Goal: Find specific page/section: Find specific page/section

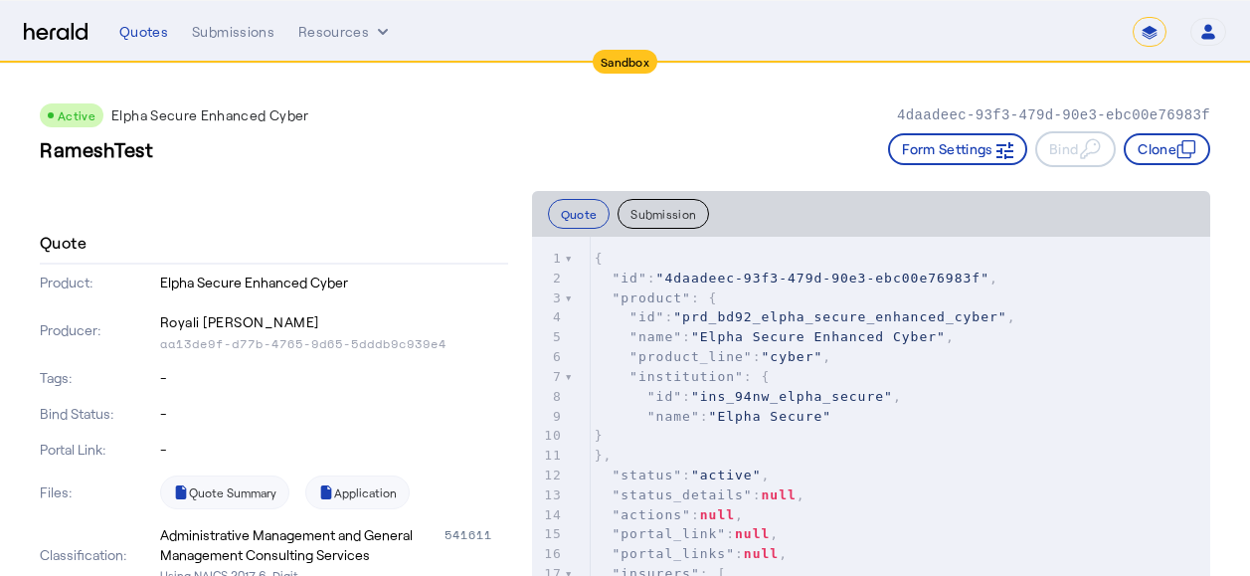
select select "*******"
click at [666, 278] on span ""4daadeec-93f3-479d-90e3-ebc00e76983f"" at bounding box center [822, 277] width 333 height 15
type textarea "**********"
drag, startPoint x: 665, startPoint y: 279, endPoint x: 953, endPoint y: 274, distance: 287.4
click at [953, 274] on span ""4daadeec-93f3-479d-90e3-ebc00e76983f"" at bounding box center [822, 277] width 333 height 15
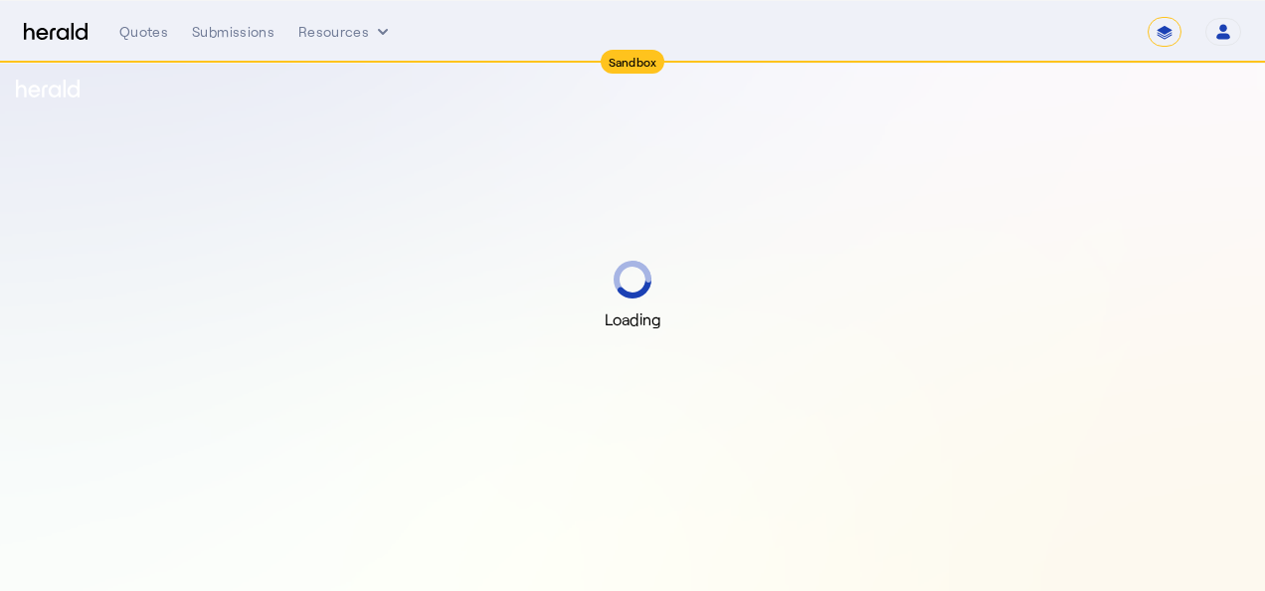
select select "*******"
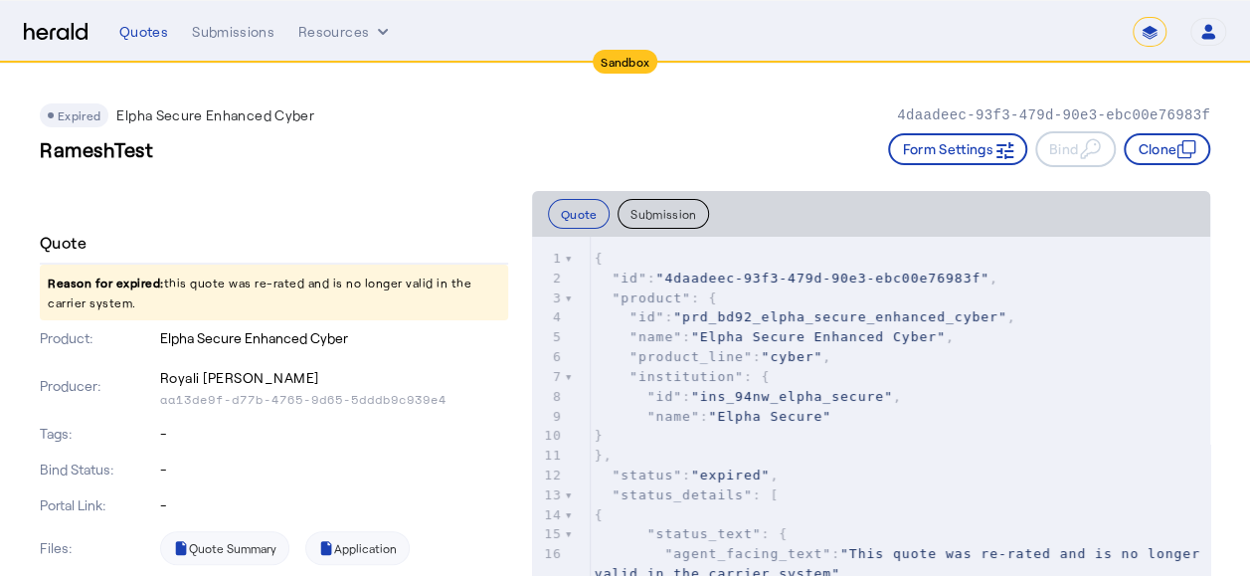
click at [440, 64] on div "Expired Elpha Secure Enhanced Cyber 4daadeec-93f3-479d-90e3-ebc00e76983f Ramesh…" at bounding box center [625, 127] width 1170 height 127
click at [540, 115] on div "Expired Elpha Secure Enhanced Cyber 4daadeec-93f3-479d-90e3-ebc00e76983f" at bounding box center [625, 115] width 1170 height 24
click at [535, 122] on div "Expired Elpha Secure Enhanced Cyber 4daadeec-93f3-479d-90e3-ebc00e76983f" at bounding box center [625, 115] width 1170 height 24
click at [525, 121] on div "Expired Elpha Secure Enhanced Cyber 4daadeec-93f3-479d-90e3-ebc00e76983f" at bounding box center [625, 115] width 1170 height 24
click at [415, 107] on div "Expired Elpha Secure Enhanced Cyber 4daadeec-93f3-479d-90e3-ebc00e76983f" at bounding box center [625, 115] width 1170 height 24
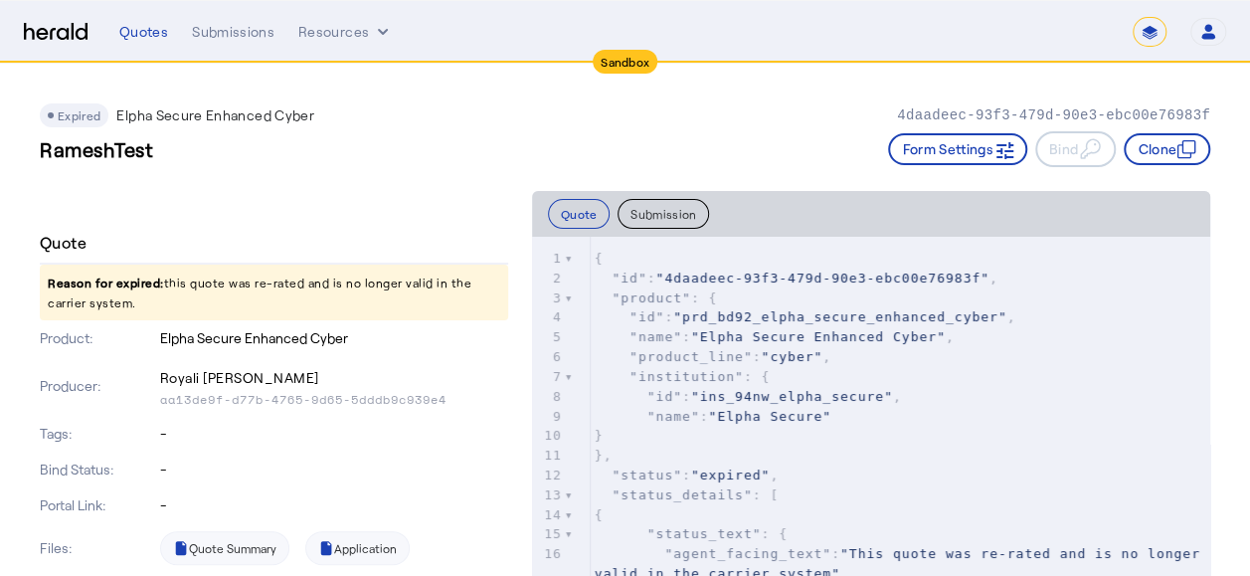
click at [530, 122] on div "Expired Elpha Secure Enhanced Cyber 4daadeec-93f3-479d-90e3-ebc00e76983f" at bounding box center [625, 115] width 1170 height 24
drag, startPoint x: 465, startPoint y: 125, endPoint x: 428, endPoint y: 46, distance: 88.1
click at [463, 123] on div "Expired Elpha Secure Enhanced Cyber 4daadeec-93f3-479d-90e3-ebc00e76983f" at bounding box center [625, 115] width 1170 height 24
click at [594, 103] on div "Expired Elpha Secure Enhanced Cyber 4daadeec-93f3-479d-90e3-ebc00e76983f" at bounding box center [625, 115] width 1170 height 24
click at [744, 91] on div "Expired Elpha Secure Enhanced Cyber 4daadeec-93f3-479d-90e3-ebc00e76983f Ramesh…" at bounding box center [625, 127] width 1170 height 127
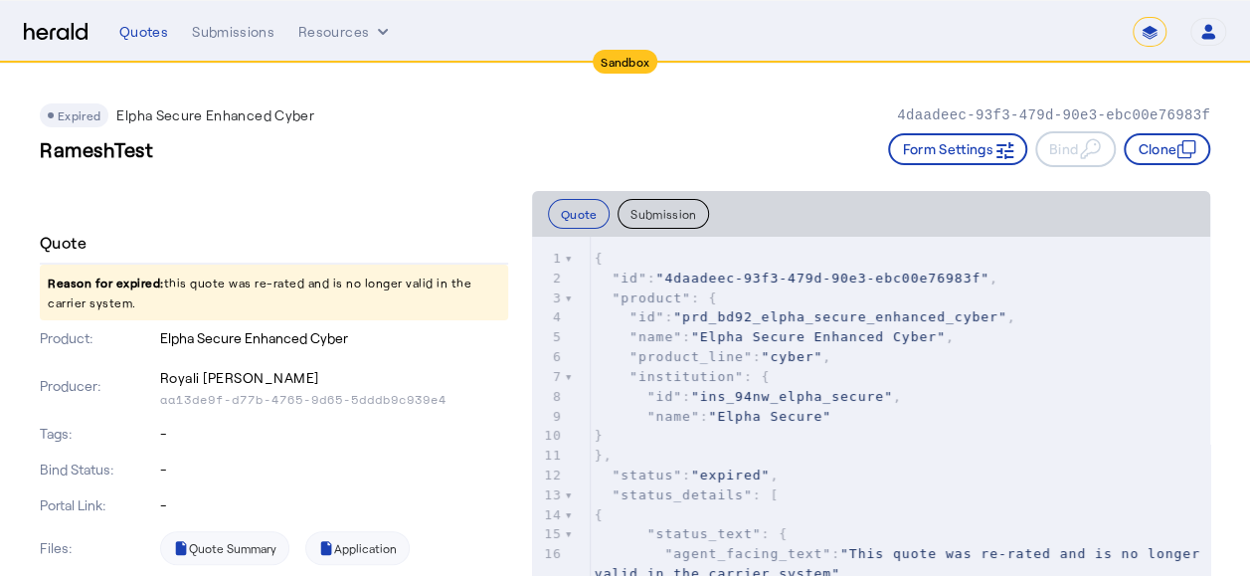
click at [746, 110] on div "Expired Elpha Secure Enhanced Cyber 4daadeec-93f3-479d-90e3-ebc00e76983f" at bounding box center [625, 115] width 1170 height 24
click at [794, 125] on div "Expired Elpha Secure Enhanced Cyber 4daadeec-93f3-479d-90e3-ebc00e76983f" at bounding box center [625, 115] width 1170 height 24
click at [811, 133] on div "RameshTest Form Settings Bind Clone" at bounding box center [625, 149] width 1170 height 36
click at [782, 110] on div "Expired Elpha Secure Enhanced Cyber 4daadeec-93f3-479d-90e3-ebc00e76983f" at bounding box center [625, 115] width 1170 height 24
click at [768, 101] on div "Expired Elpha Secure Enhanced Cyber 4daadeec-93f3-479d-90e3-ebc00e76983f Ramesh…" at bounding box center [625, 127] width 1170 height 127
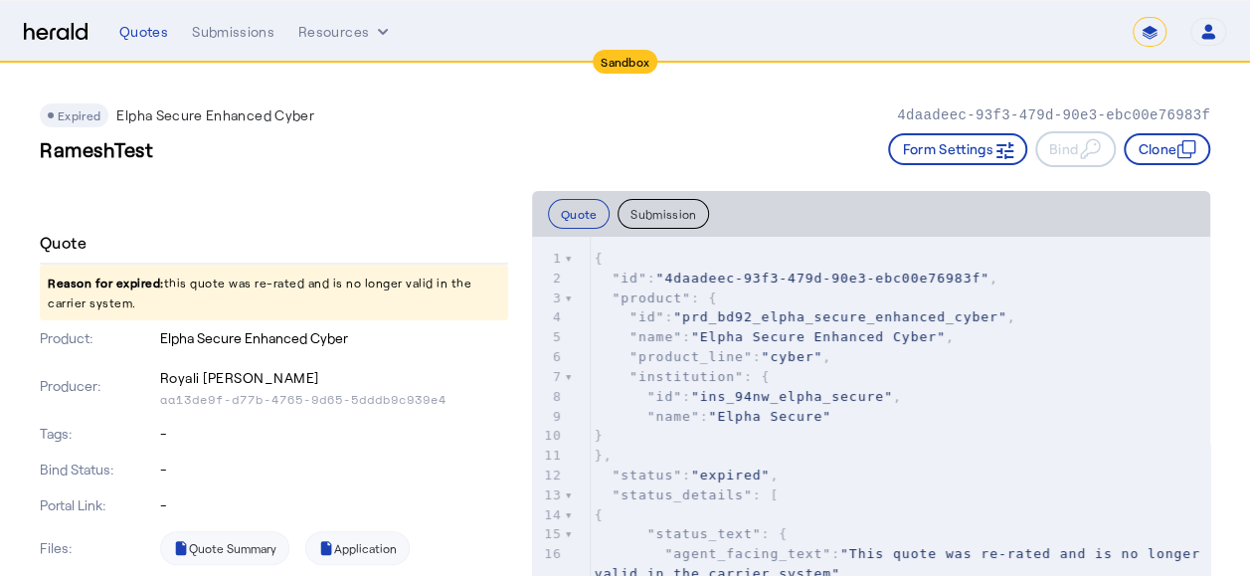
click at [785, 158] on div "RameshTest Form Settings Bind Clone" at bounding box center [625, 149] width 1170 height 36
click at [662, 145] on div "RameshTest Form Settings Bind Clone" at bounding box center [625, 149] width 1170 height 36
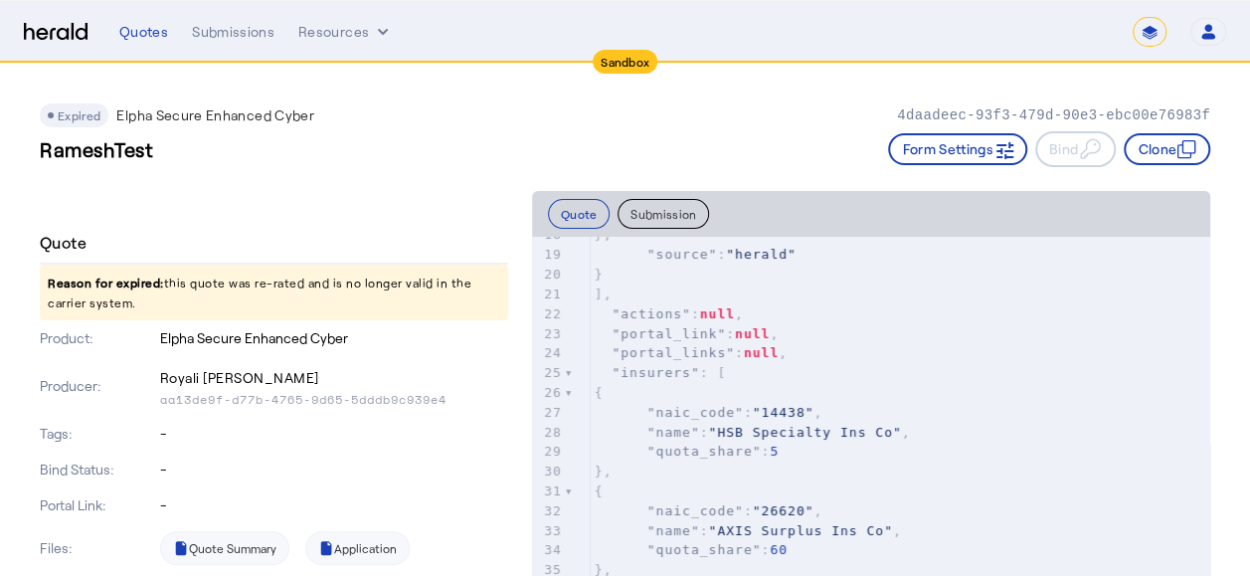
click at [732, 154] on div "RameshTest Form Settings Bind Clone" at bounding box center [625, 149] width 1170 height 36
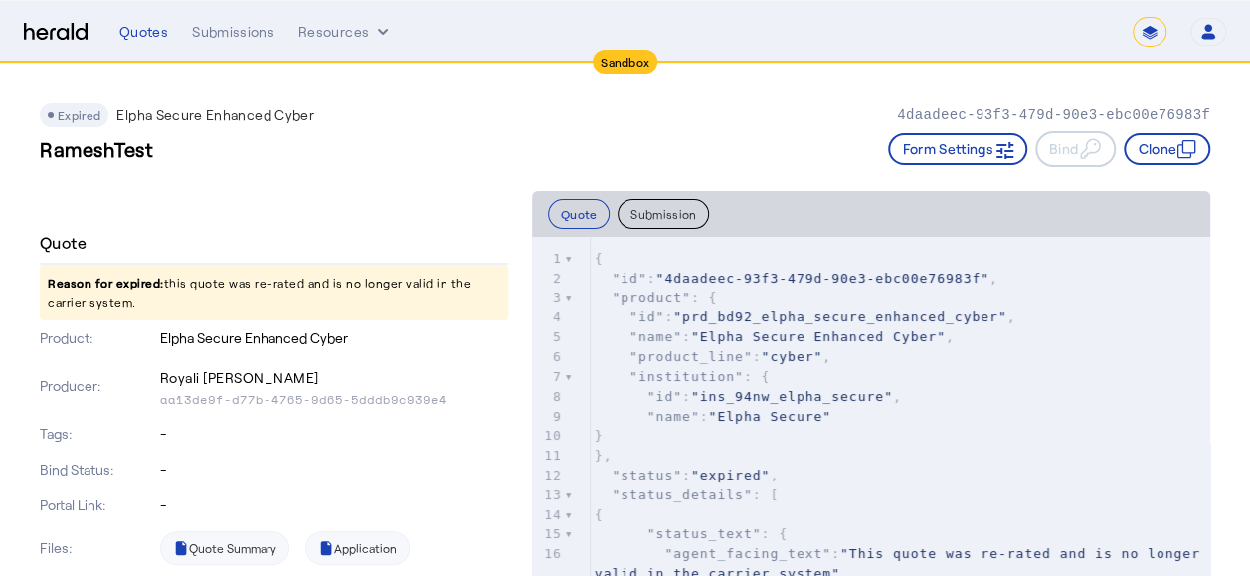
click at [730, 107] on div "Expired Elpha Secure Enhanced Cyber 4daadeec-93f3-479d-90e3-ebc00e76983f" at bounding box center [625, 115] width 1170 height 24
click at [674, 111] on div "Expired Elpha Secure Enhanced Cyber 4daadeec-93f3-479d-90e3-ebc00e76983f" at bounding box center [625, 115] width 1170 height 24
